Goal: Task Accomplishment & Management: Manage account settings

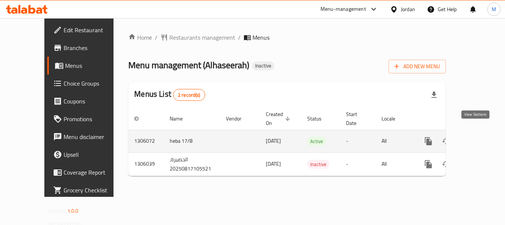
click at [480, 137] on icon "enhanced table" at bounding box center [482, 141] width 9 height 9
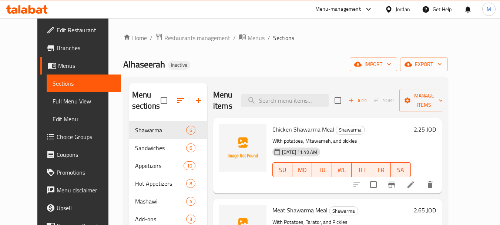
click at [448, 57] on div "Home / Restaurants management / Menus / Sections Alhaseerah Inactive import exp…" at bounding box center [285, 173] width 324 height 280
click at [442, 64] on span "export" at bounding box center [424, 64] width 36 height 9
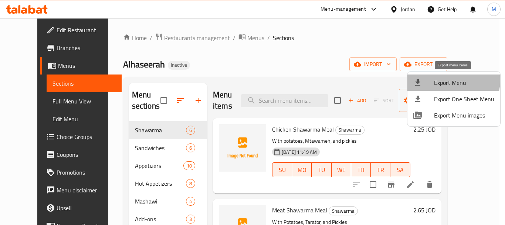
click at [448, 81] on span "Export Menu" at bounding box center [464, 82] width 60 height 9
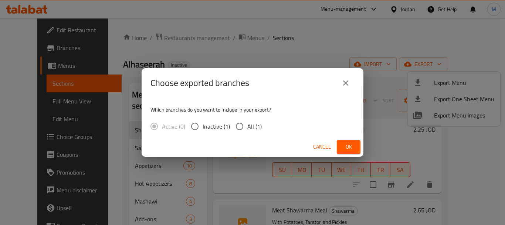
click at [235, 126] on input "All (1)" at bounding box center [240, 126] width 16 height 16
radio input "true"
click at [346, 148] on span "Ok" at bounding box center [349, 146] width 12 height 9
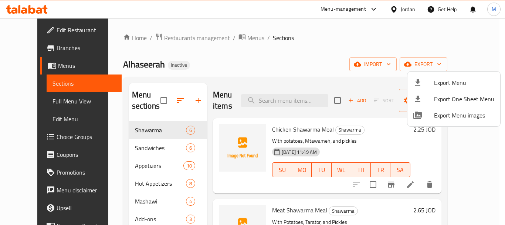
click at [222, 75] on div at bounding box center [252, 112] width 505 height 225
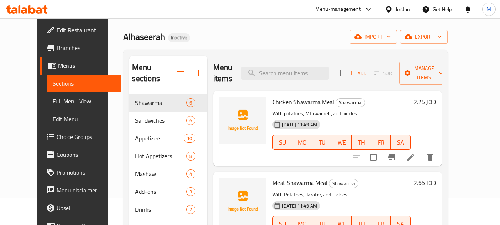
scroll to position [74, 0]
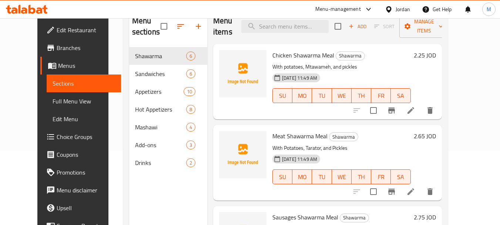
click at [53, 104] on span "Full Menu View" at bounding box center [84, 101] width 63 height 9
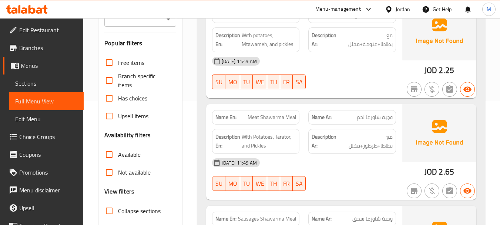
scroll to position [185, 0]
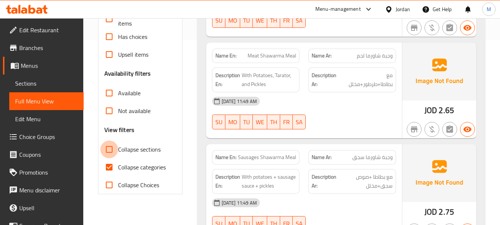
click at [111, 151] on input "Collapse sections" at bounding box center [109, 149] width 18 height 18
checkbox input "true"
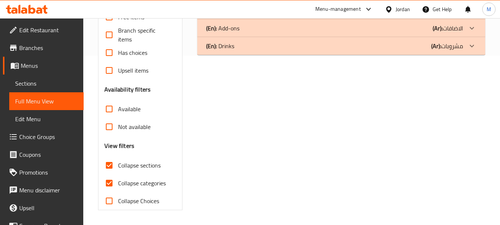
click at [113, 174] on input "Collapse categories" at bounding box center [109, 183] width 18 height 18
checkbox input "false"
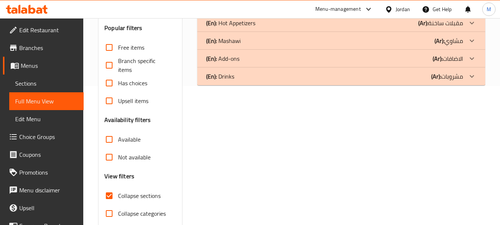
scroll to position [95, 0]
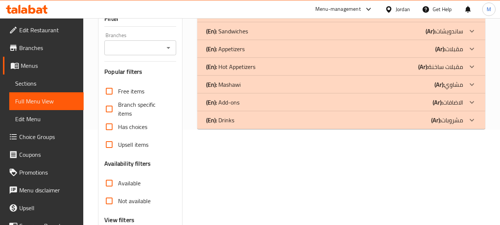
click at [244, 18] on p "(En): Hot Appetizers" at bounding box center [225, 13] width 39 height 9
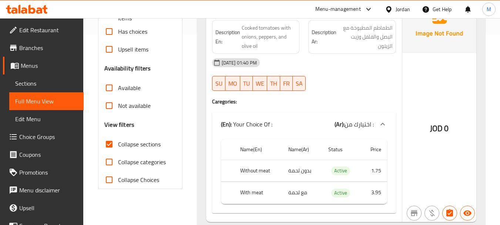
scroll to position [169, 0]
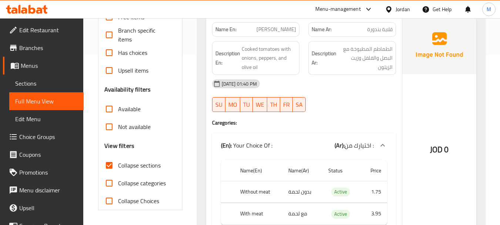
click at [393, 97] on div "[DATE] 01:40 PM SU MO TU WE TH FR SA" at bounding box center [304, 95] width 193 height 41
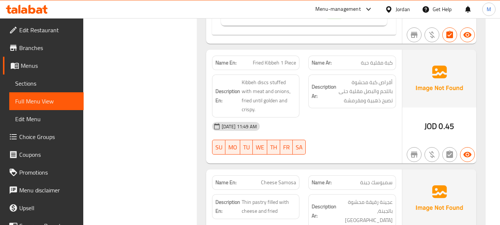
scroll to position [578, 0]
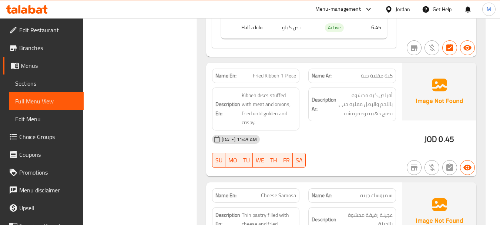
click at [327, 136] on div "[DATE] 11:49 AM" at bounding box center [304, 139] width 193 height 18
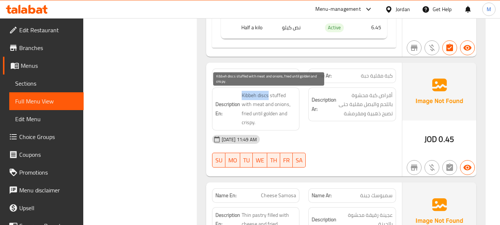
drag, startPoint x: 242, startPoint y: 95, endPoint x: 268, endPoint y: 94, distance: 25.9
click at [268, 94] on span "Kibbeh discs stuffed with meat and onions, fried until golden and crispy." at bounding box center [269, 109] width 55 height 36
copy span "Kibbeh discs"
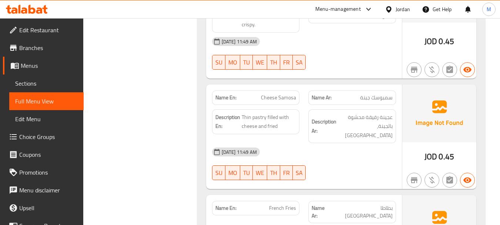
scroll to position [689, 0]
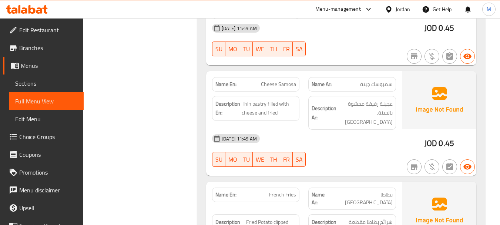
click at [335, 137] on div "[DATE] 11:49 AM SU MO TU WE TH FR SA" at bounding box center [304, 149] width 193 height 41
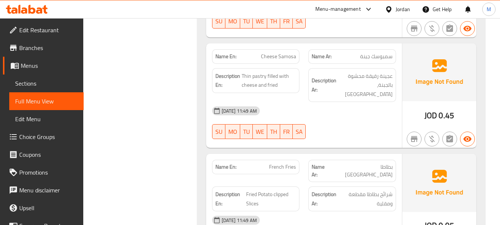
scroll to position [763, 0]
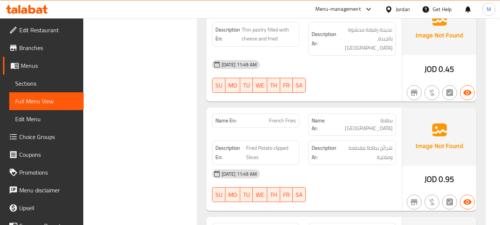
click at [322, 165] on div "[DATE] 11:49 AM" at bounding box center [304, 174] width 193 height 18
click at [284, 143] on span "Fried Potato clipped Slices" at bounding box center [271, 152] width 50 height 18
copy span "clipped"
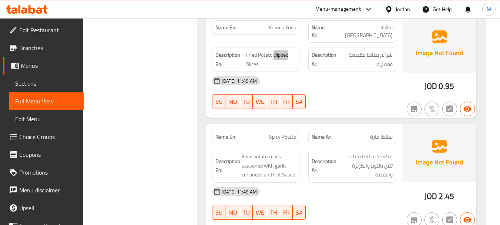
scroll to position [874, 0]
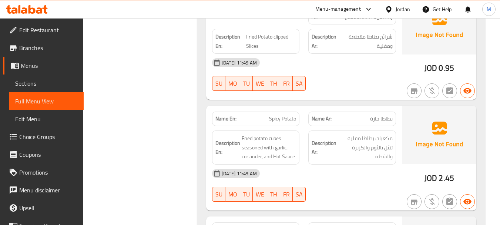
click at [334, 164] on div "[DATE] 11:49 AM SU MO TU WE TH FR SA" at bounding box center [304, 184] width 193 height 41
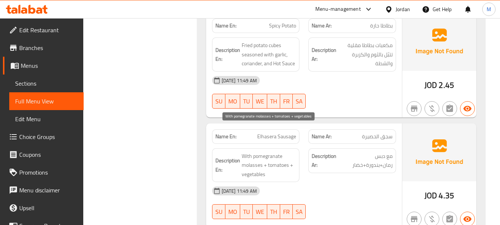
scroll to position [985, 0]
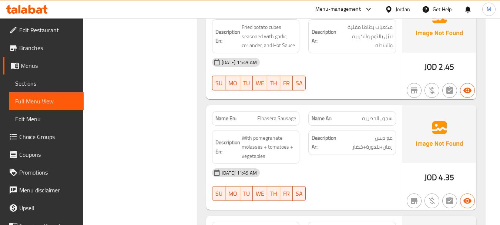
click at [326, 164] on div "[DATE] 11:49 AM SU MO TU WE TH FR SA" at bounding box center [304, 184] width 193 height 41
click at [290, 114] on span "Elhasera Sausage" at bounding box center [276, 118] width 39 height 8
click at [289, 114] on span "Elhasera Sausage" at bounding box center [276, 118] width 39 height 8
copy span "Elhasera Sausage"
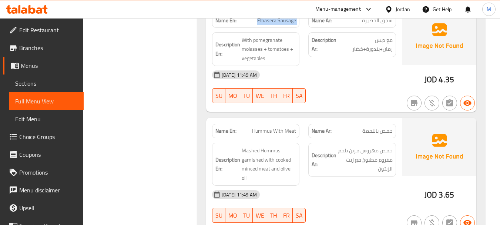
scroll to position [1096, 0]
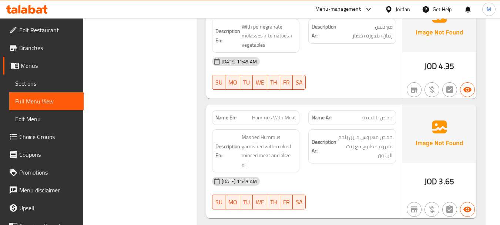
click at [359, 172] on div "[DATE] 11:49 AM SU MO TU WE TH FR SA" at bounding box center [304, 192] width 193 height 41
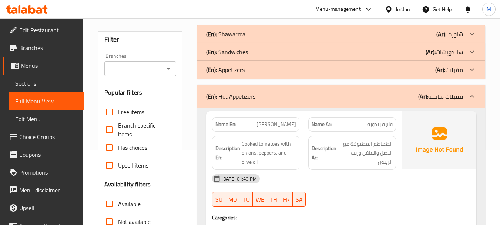
scroll to position [74, 0]
click at [326, 179] on div "[DATE] 01:40 PM" at bounding box center [304, 179] width 193 height 18
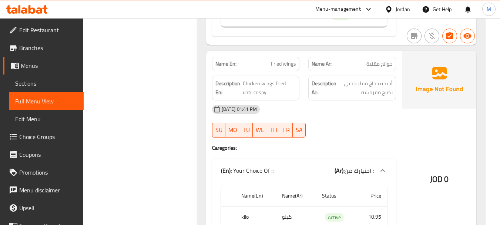
scroll to position [370, 0]
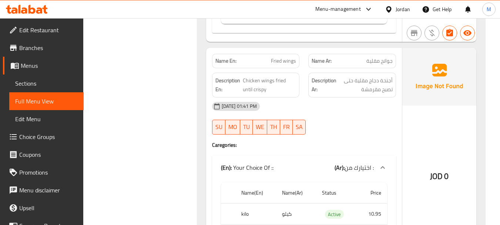
click at [317, 132] on div at bounding box center [352, 134] width 97 height 9
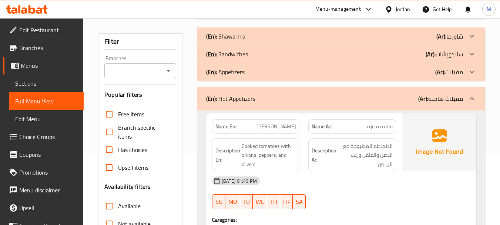
scroll to position [74, 0]
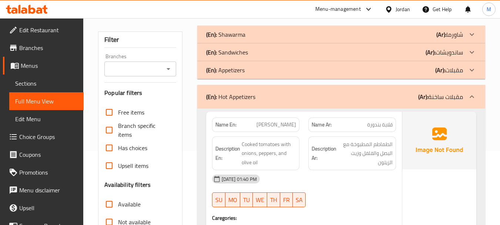
click at [298, 97] on div "(En): Hot Appetizers (Ar): مقبلات ساخنة" at bounding box center [334, 96] width 257 height 9
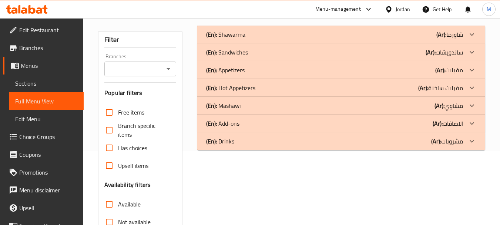
click at [253, 39] on div "(En): [PERSON_NAME] (Ar): مشاوي" at bounding box center [334, 34] width 257 height 9
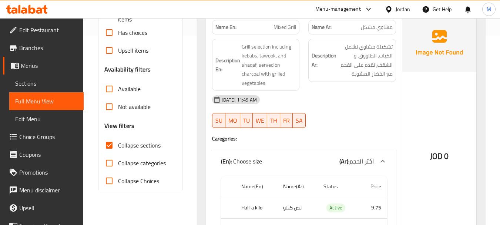
scroll to position [148, 0]
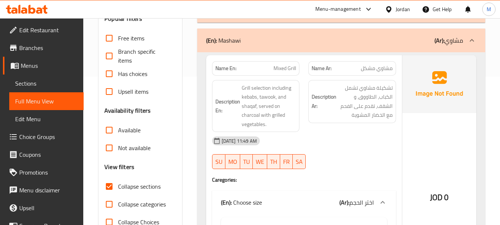
click at [334, 143] on div "[DATE] 11:49 AM" at bounding box center [304, 141] width 193 height 18
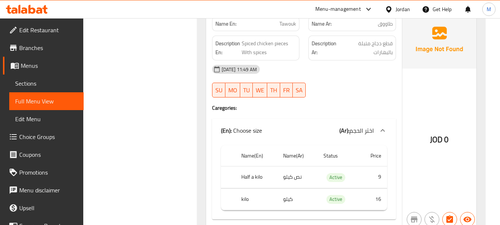
scroll to position [629, 0]
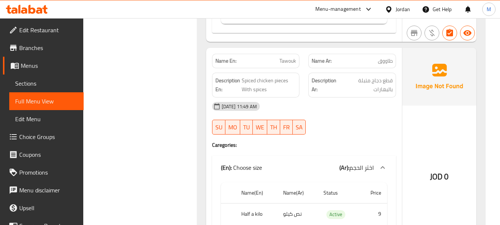
click at [272, 92] on span "Spiced chicken pieces With spices" at bounding box center [269, 85] width 55 height 18
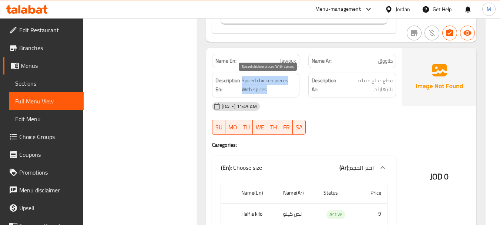
click at [272, 92] on span "Spiced chicken pieces With spices" at bounding box center [269, 85] width 55 height 18
copy span "Spiced chicken pieces With spices"
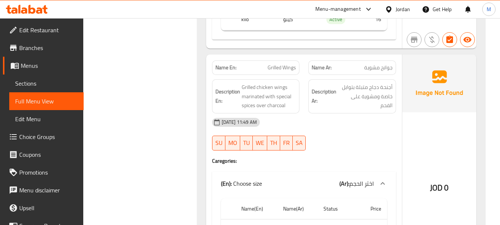
scroll to position [814, 0]
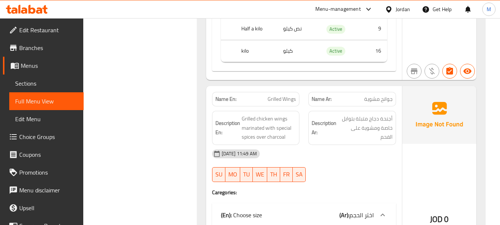
click at [333, 148] on div "[DATE] 11:49 AM" at bounding box center [304, 154] width 193 height 18
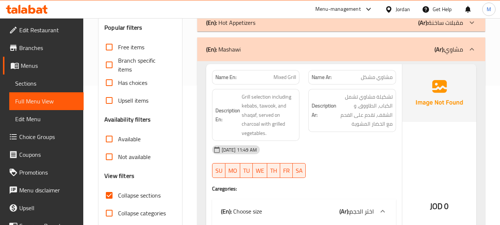
scroll to position [11, 0]
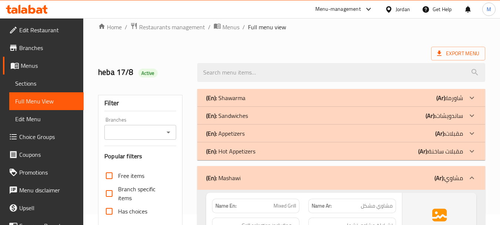
click at [317, 173] on div "(En): [PERSON_NAME] (Ar): مشاوي" at bounding box center [334, 177] width 257 height 9
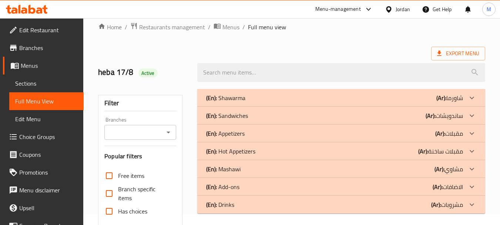
click at [274, 102] on div "(En): Add-ons (Ar): الاضافات" at bounding box center [334, 97] width 257 height 9
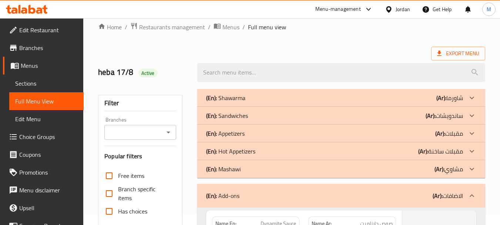
scroll to position [122, 0]
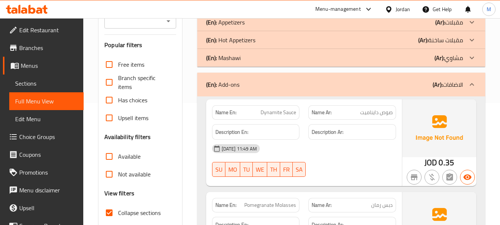
click at [249, 84] on div "(En): Add-ons (Ar): الاضافات" at bounding box center [334, 84] width 257 height 9
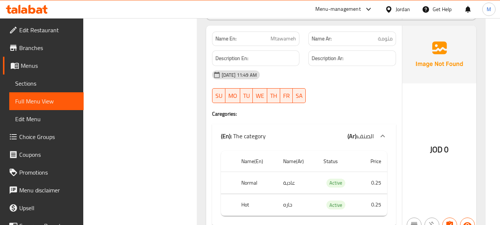
scroll to position [418, 0]
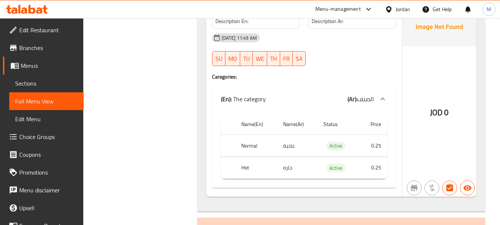
click at [250, 145] on th "Normal" at bounding box center [256, 146] width 42 height 22
copy th "Normal"
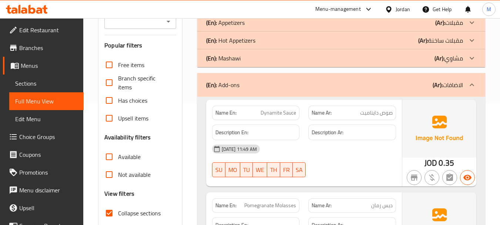
scroll to position [148, 0]
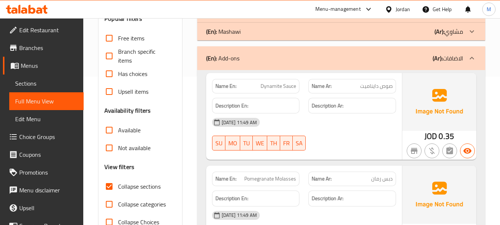
click at [277, 64] on div "(En): Add-ons (Ar): الاضافات" at bounding box center [341, 58] width 288 height 24
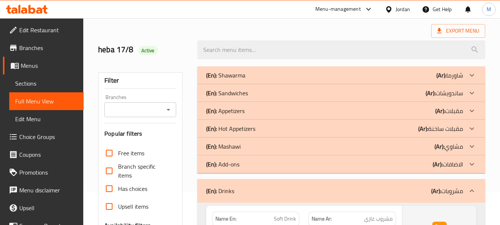
scroll to position [0, 0]
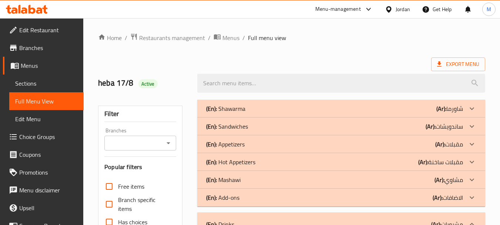
click at [327, 41] on ol "Home / Restaurants management / Menus / Full menu view" at bounding box center [291, 38] width 387 height 10
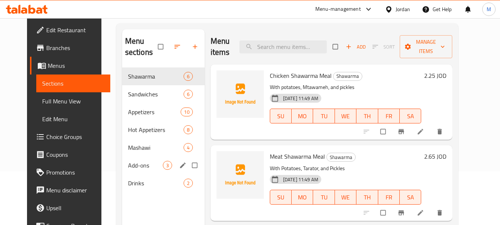
scroll to position [104, 0]
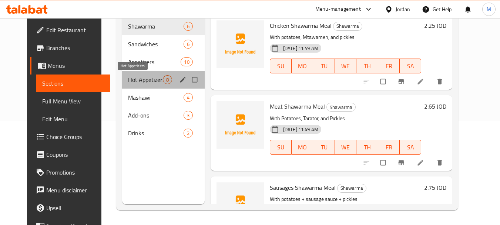
click at [128, 81] on span "Hot Appetizers" at bounding box center [145, 79] width 35 height 9
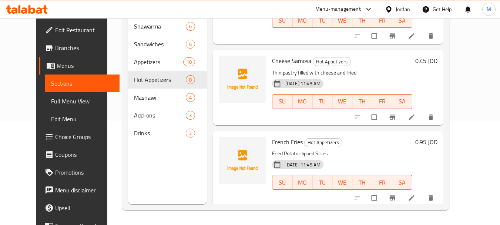
scroll to position [259, 0]
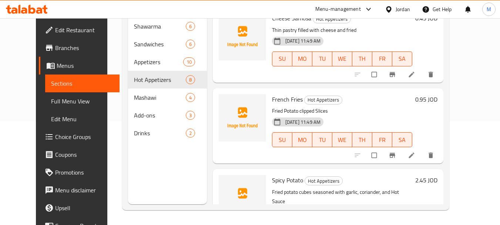
click at [415, 151] on icon at bounding box center [411, 154] width 7 height 7
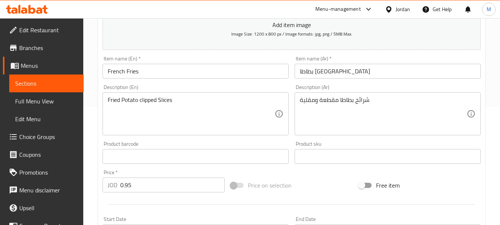
scroll to position [148, 0]
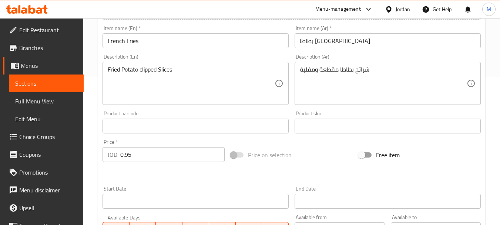
click at [148, 69] on textarea "Fried Potato clipped Slices" at bounding box center [191, 83] width 167 height 35
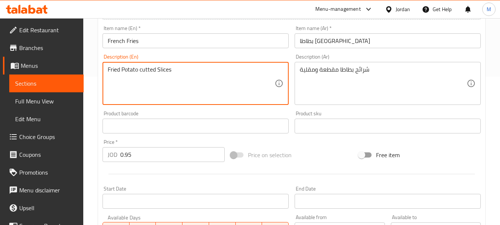
click at [162, 70] on textarea "Fried Potato cutted Slices" at bounding box center [191, 83] width 167 height 35
click at [149, 71] on textarea "Fried Potato cutted Slices" at bounding box center [191, 83] width 167 height 35
click at [109, 68] on textarea "Fried Potato Slices" at bounding box center [191, 83] width 167 height 35
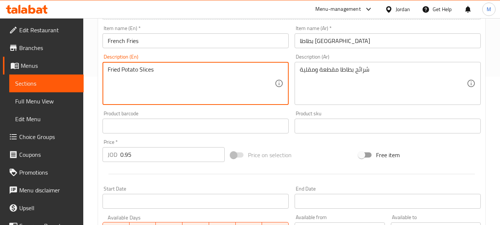
paste textarea "cutted"
click at [111, 70] on textarea "cutted Fried Potato Slices" at bounding box center [191, 83] width 167 height 35
click at [233, 117] on div "Product barcode Product barcode" at bounding box center [195, 122] width 186 height 23
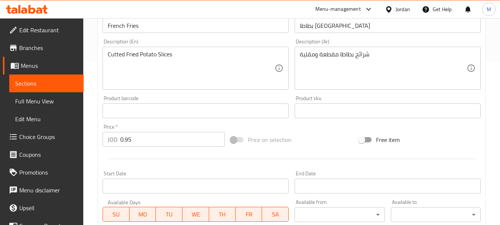
scroll to position [39, 0]
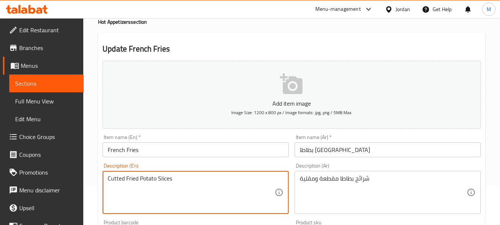
click at [131, 179] on textarea "Cutted Fried Potato Slices" at bounding box center [191, 192] width 167 height 35
click at [125, 179] on textarea "Cutted Fried Potato Slices" at bounding box center [191, 192] width 167 height 35
click at [124, 177] on textarea "Cutted Fried Potato Slices" at bounding box center [191, 192] width 167 height 35
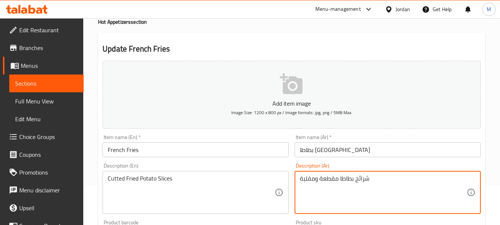
click at [309, 177] on textarea "شرائح بطاطا مقطعة ومقلية" at bounding box center [383, 192] width 167 height 35
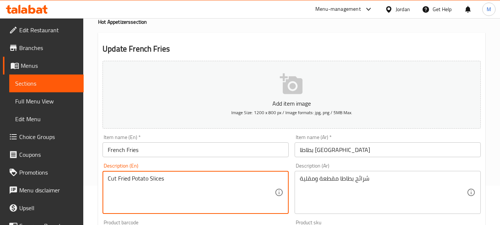
click at [111, 178] on textarea "Cut Fried Potato Slices" at bounding box center [191, 192] width 167 height 35
click at [139, 177] on textarea "Fried Potato Slices" at bounding box center [191, 192] width 167 height 35
paste textarea "Cut"
type textarea "Fried Potato Cut to Slices"
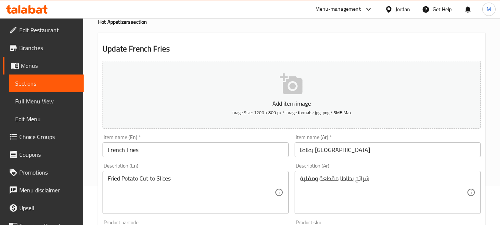
click at [240, 167] on div "Description (En) Fried Potato Cut to Slices Description (En)" at bounding box center [195, 188] width 186 height 51
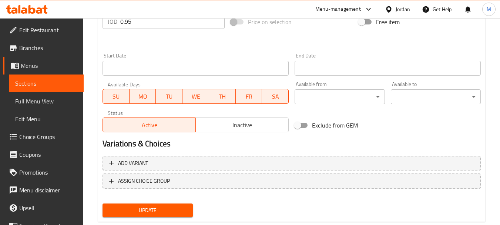
scroll to position [298, 0]
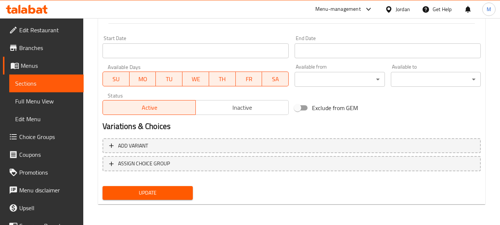
click at [149, 194] on span "Update" at bounding box center [147, 192] width 78 height 9
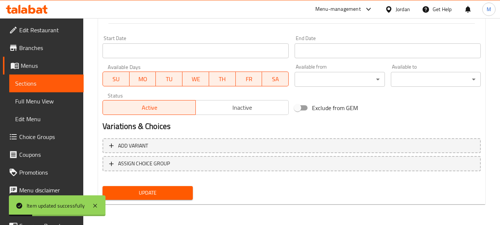
click at [166, 195] on span "Update" at bounding box center [147, 192] width 78 height 9
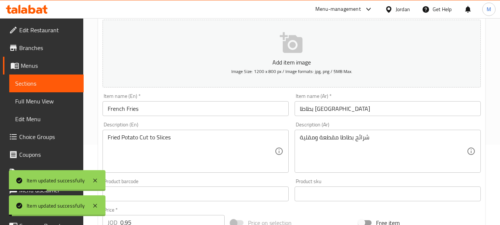
scroll to position [0, 0]
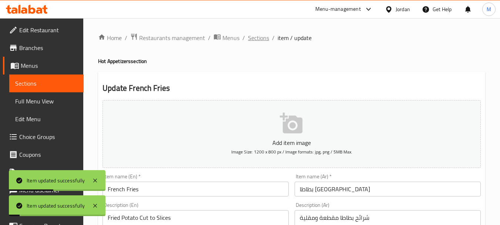
click at [262, 36] on span "Sections" at bounding box center [258, 37] width 21 height 9
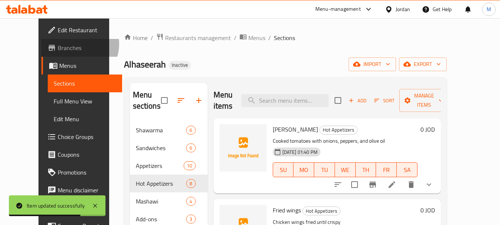
drag, startPoint x: 286, startPoint y: 3, endPoint x: 38, endPoint y: 44, distance: 251.3
click at [58, 44] on span "Branches" at bounding box center [87, 47] width 58 height 9
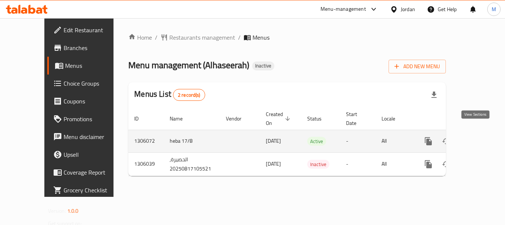
click at [478, 137] on icon "enhanced table" at bounding box center [482, 141] width 9 height 9
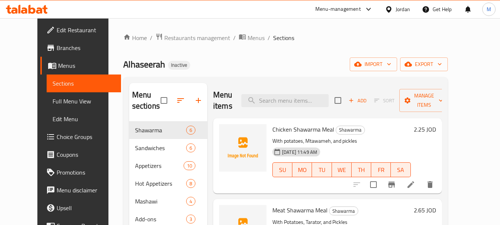
click at [285, 108] on div "Menu items Add Sort Manage items" at bounding box center [327, 100] width 229 height 35
click at [284, 105] on input "search" at bounding box center [284, 100] width 87 height 13
paste input "Alhaseerah"
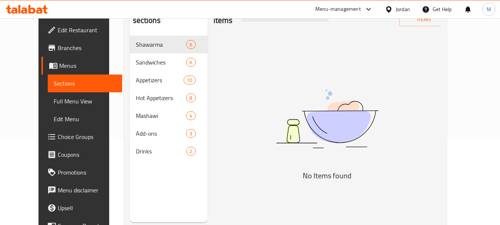
scroll to position [104, 0]
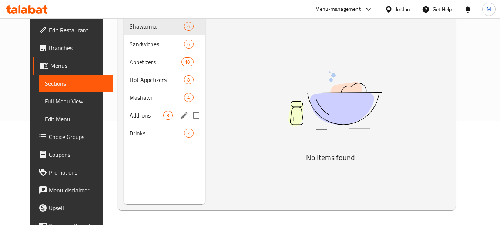
type input "Alhaseerah"
click at [129, 99] on span "Mashawi" at bounding box center [156, 97] width 54 height 9
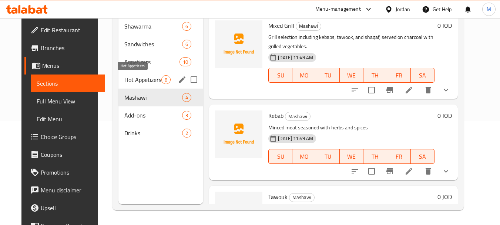
click at [125, 80] on span "Hot Appetizers" at bounding box center [142, 79] width 37 height 9
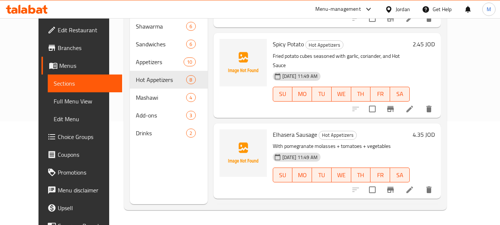
scroll to position [444, 0]
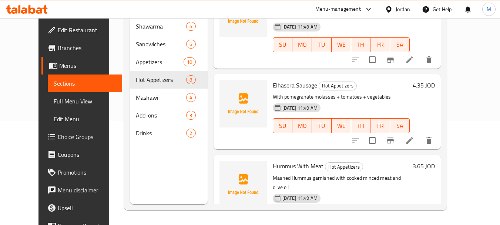
click at [420, 134] on li at bounding box center [409, 140] width 21 height 13
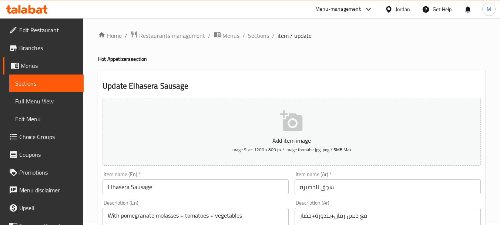
scroll to position [37, 0]
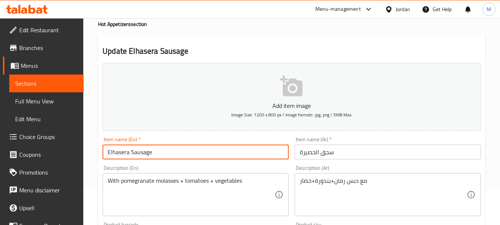
click at [114, 154] on input "Elhasera Sausage" at bounding box center [195, 151] width 186 height 15
paste input "Alhaseerah"
type input "Alhaseerah Sausage"
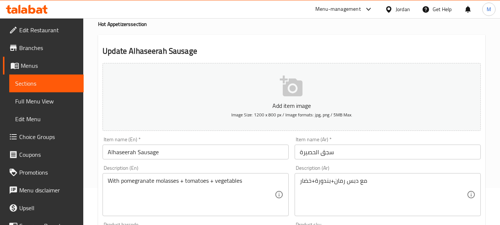
click at [101, 180] on div "Description (En) With pomegranate molasses + tomatoes + vegetables Description …" at bounding box center [196, 190] width 192 height 57
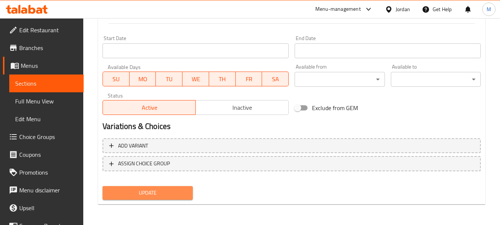
click at [151, 188] on span "Update" at bounding box center [147, 192] width 78 height 9
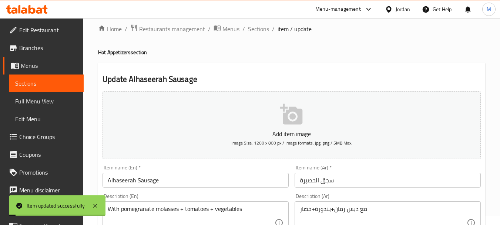
scroll to position [111, 0]
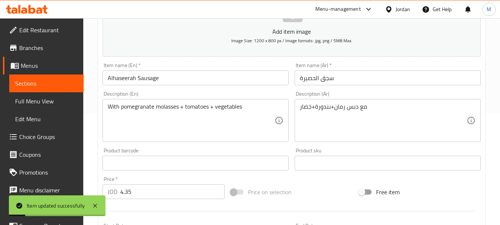
click at [333, 105] on textarea "مع دبس رمان+بندورة+خضار" at bounding box center [383, 120] width 167 height 35
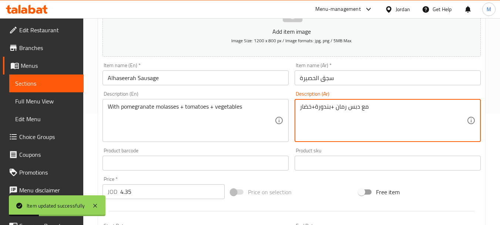
click at [331, 108] on textarea "مع دبس رمان +بندورة+خضار" at bounding box center [383, 120] width 167 height 35
click at [312, 107] on textarea "مع دبس رمان + بندورة+خضار" at bounding box center [383, 120] width 167 height 35
click at [313, 107] on textarea "مع دبس رمان + بندورة+ خضار" at bounding box center [383, 120] width 167 height 35
click at [317, 107] on textarea "مع دبس رمان + بندورة+ خضار" at bounding box center [383, 120] width 167 height 35
type textarea "مع دبس رمان + بندورة + خضار"
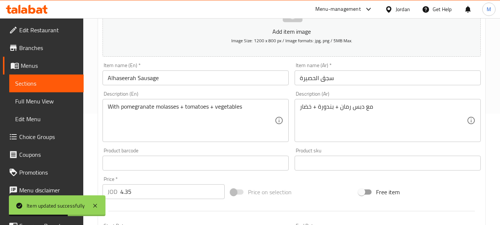
drag, startPoint x: 292, startPoint y: 145, endPoint x: 283, endPoint y: 150, distance: 9.8
click at [291, 145] on div "Add item image Image Size: 1200 x 800 px / Image formats: jpg, png / 5MB Max. I…" at bounding box center [292, 145] width 384 height 319
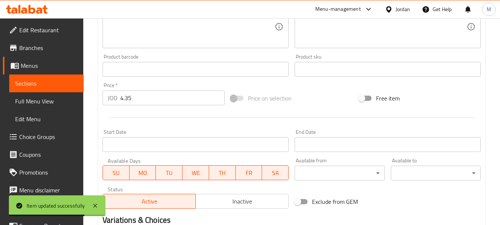
scroll to position [298, 0]
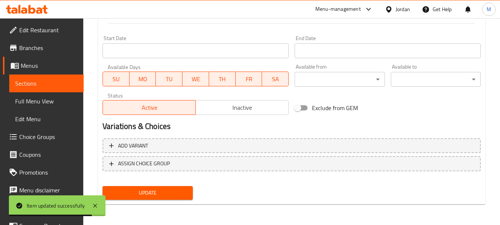
click at [157, 191] on span "Update" at bounding box center [147, 192] width 78 height 9
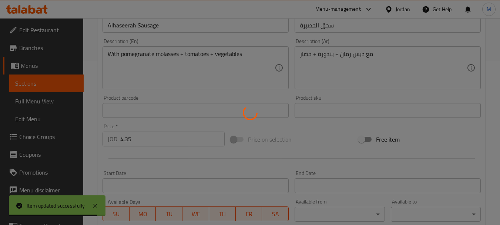
scroll to position [2, 0]
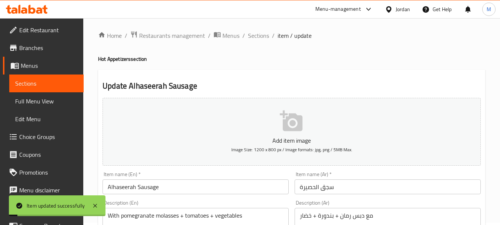
click at [260, 32] on span "Sections" at bounding box center [258, 35] width 21 height 9
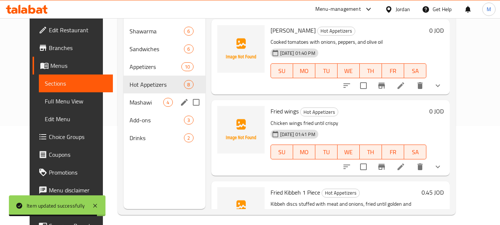
scroll to position [104, 0]
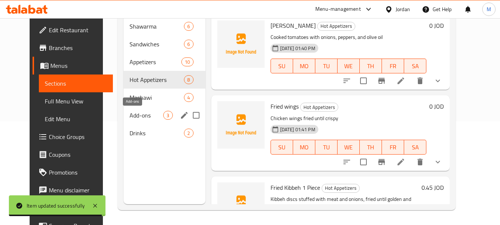
click at [128, 102] on div "Mashawi 4" at bounding box center [164, 97] width 81 height 18
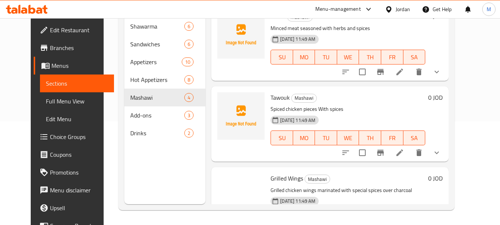
scroll to position [138, 0]
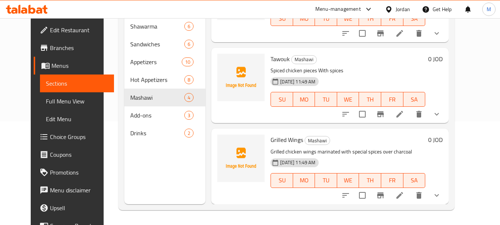
click at [403, 114] on icon at bounding box center [399, 114] width 7 height 7
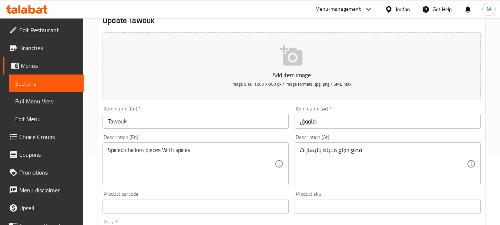
scroll to position [74, 0]
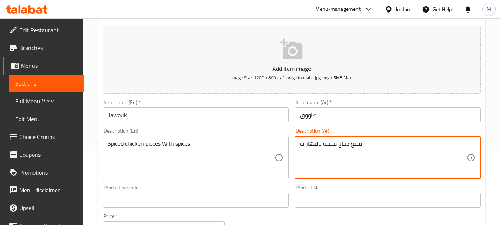
click at [326, 145] on textarea "قطع دجاج متبلة بالبهارات" at bounding box center [383, 157] width 167 height 35
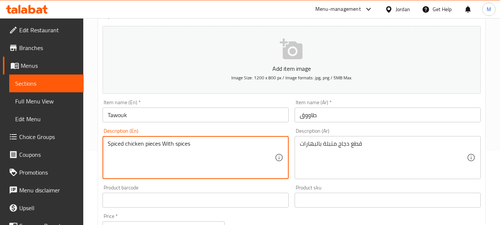
click at [120, 142] on textarea "Spiced chicken pieces With spices" at bounding box center [191, 157] width 167 height 35
click at [120, 142] on textarea "Marinated chicken pieces With spices" at bounding box center [191, 157] width 167 height 35
type textarea "Marinated chicken pieces With spices"
click at [209, 181] on div "Description (En) Marinated chicken pieces With spices Description (En)" at bounding box center [196, 153] width 192 height 57
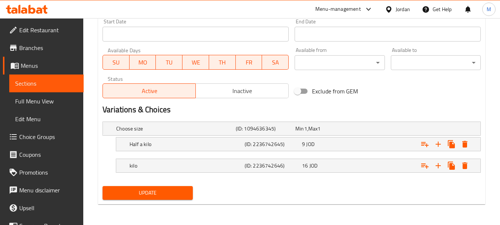
click at [178, 196] on span "Update" at bounding box center [147, 192] width 78 height 9
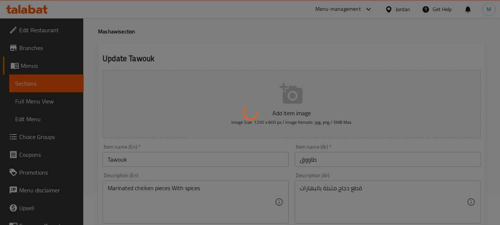
scroll to position [0, 0]
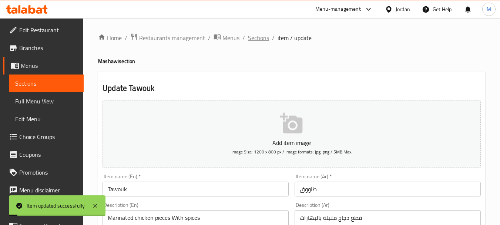
click at [262, 36] on span "Sections" at bounding box center [258, 37] width 21 height 9
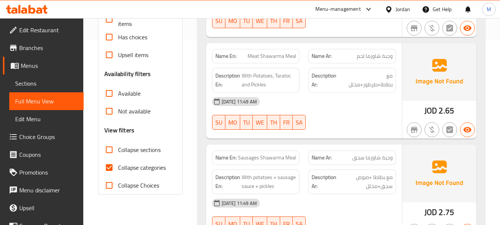
scroll to position [185, 0]
click at [104, 150] on input "Collapse sections" at bounding box center [109, 149] width 18 height 18
checkbox input "true"
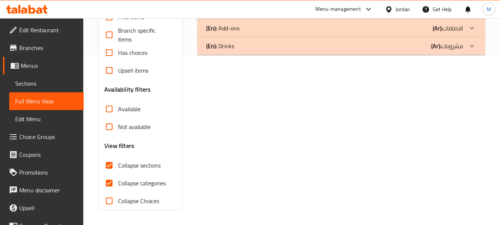
click at [110, 174] on input "Collapse categories" at bounding box center [109, 183] width 18 height 18
checkbox input "false"
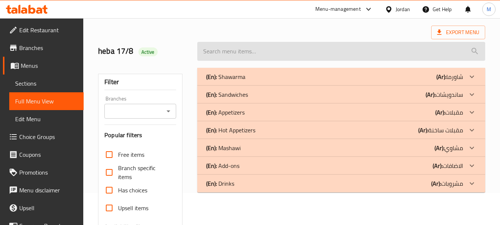
scroll to position [0, 0]
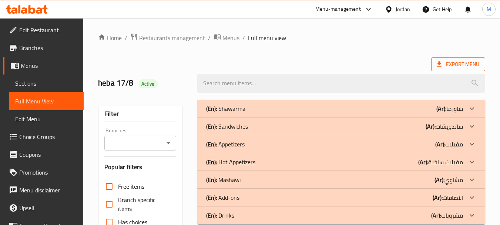
click at [467, 63] on span "Export Menu" at bounding box center [458, 64] width 42 height 9
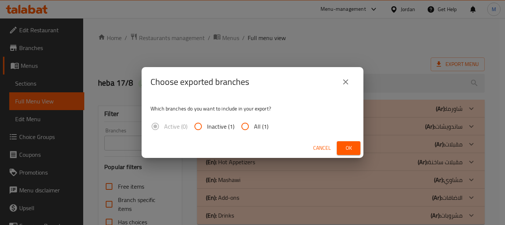
click at [243, 129] on input "All (1)" at bounding box center [245, 126] width 18 height 18
radio input "true"
click at [349, 146] on span "Ok" at bounding box center [349, 147] width 12 height 9
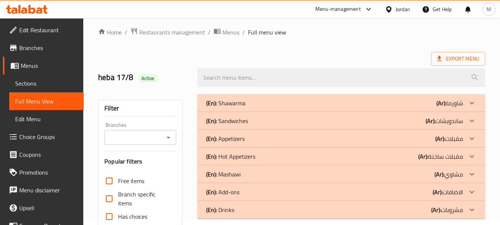
scroll to position [132, 0]
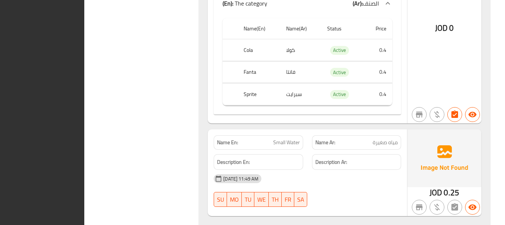
scroll to position [2866, 0]
